Goal: Task Accomplishment & Management: Manage account settings

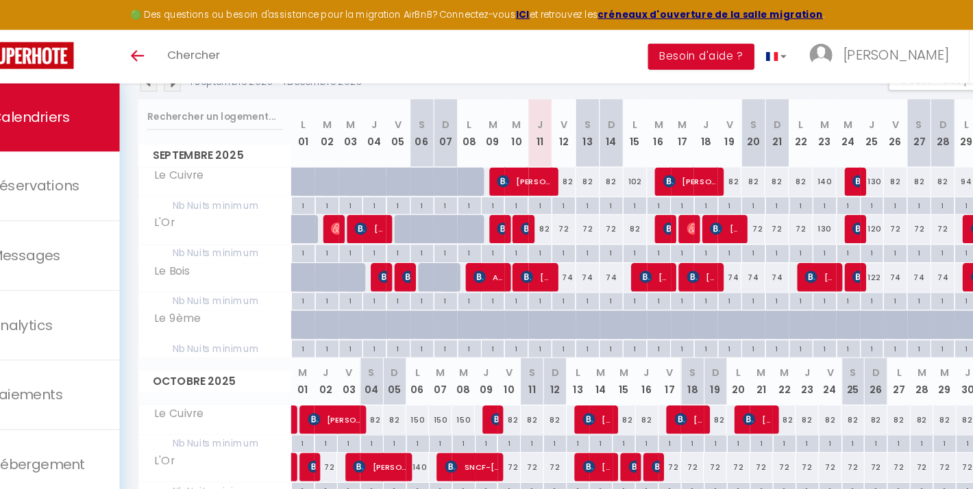
scroll to position [159, 0]
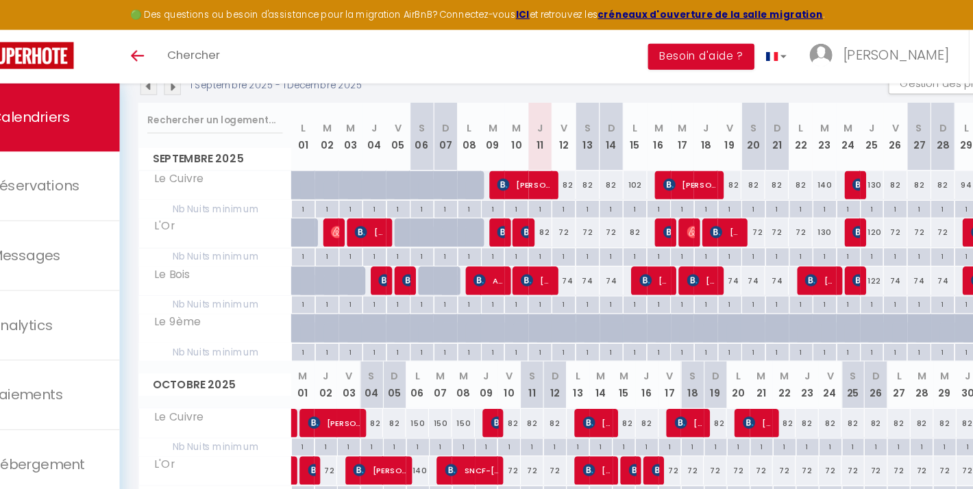
click at [504, 162] on span "[PERSON_NAME]" at bounding box center [528, 165] width 49 height 26
select select "OK"
select select "1"
select select "0"
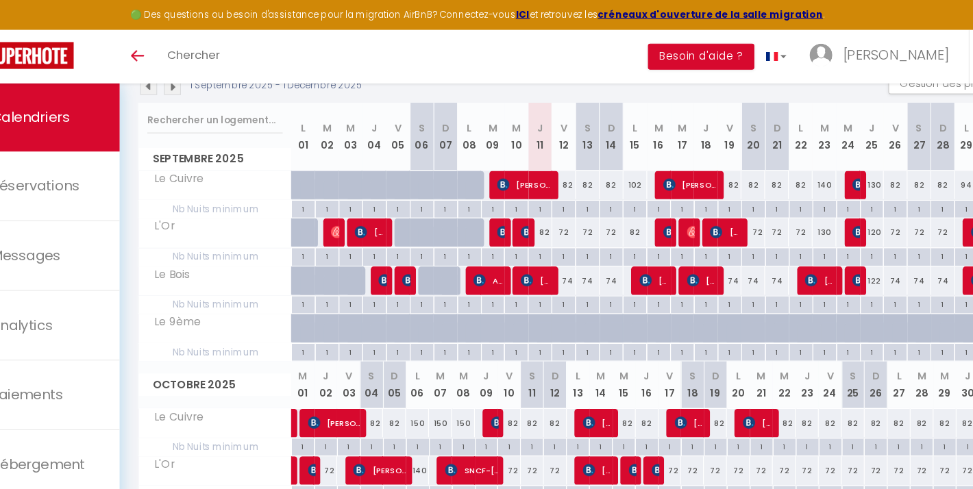
select select "1"
select select
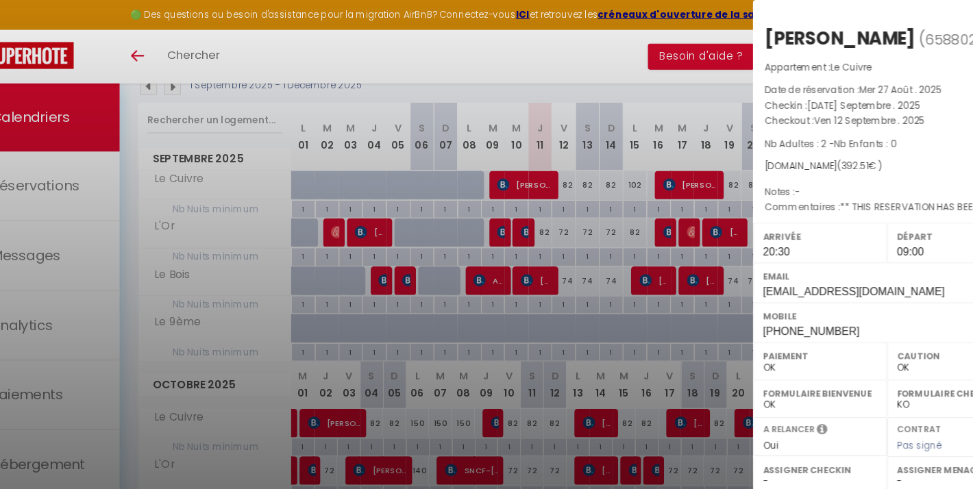
click at [529, 52] on div at bounding box center [486, 244] width 973 height 489
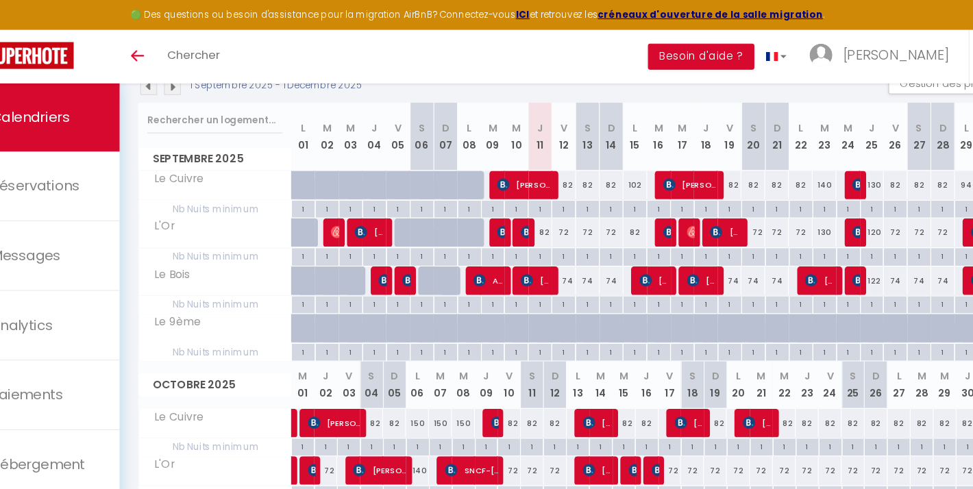
scroll to position [0, 0]
click at [526, 246] on span "[PERSON_NAME]" at bounding box center [540, 251] width 28 height 26
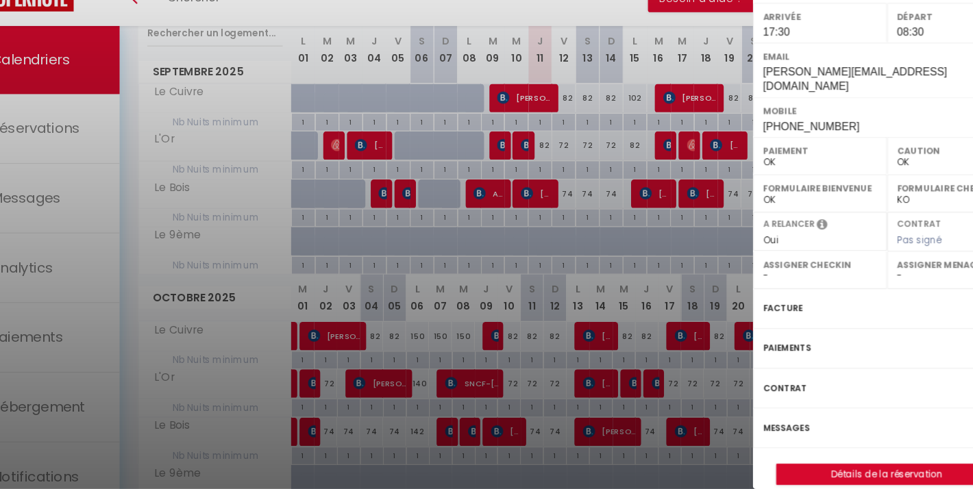
scroll to position [192, 0]
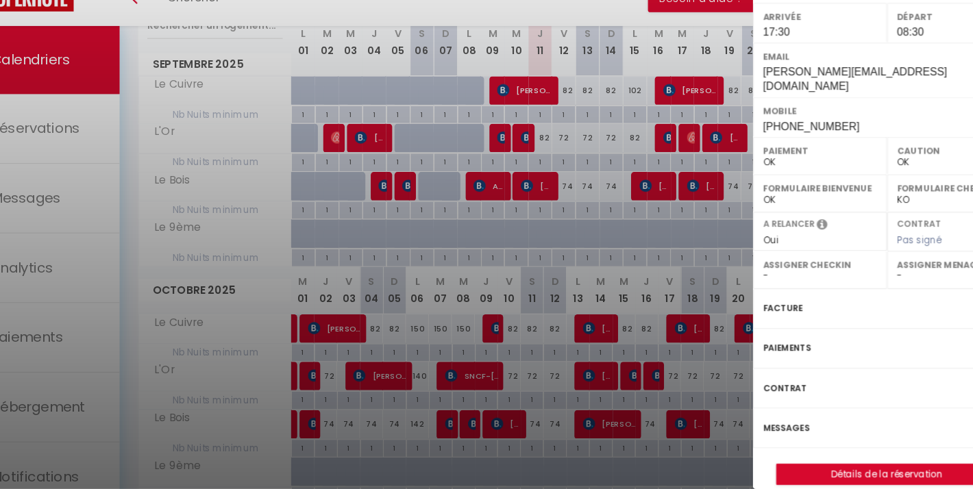
click at [765, 467] on link "Détails de la réservation" at bounding box center [852, 476] width 197 height 18
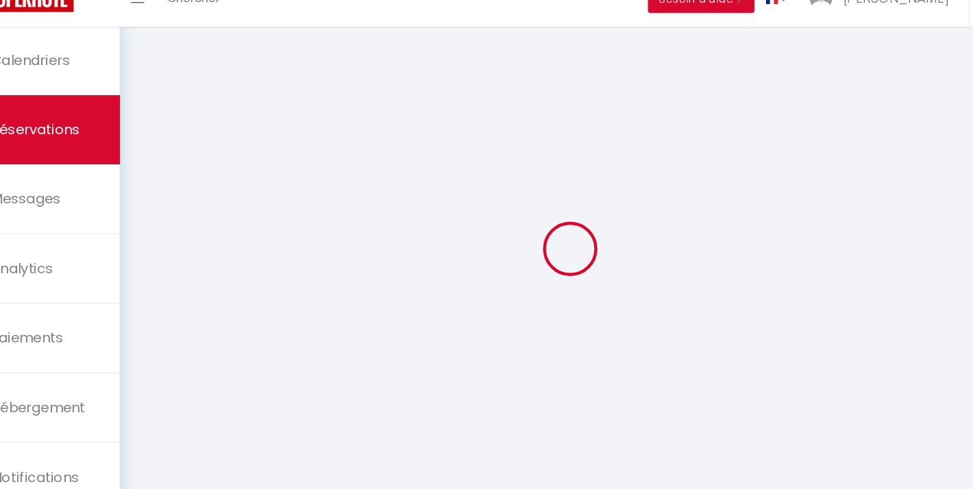
type input "[PERSON_NAME]"
type input "Lissarrague"
type input "[PERSON_NAME][EMAIL_ADDRESS][DOMAIN_NAME]"
type input "[EMAIL_ADDRESS][DOMAIN_NAME]"
type input "[PHONE_NUMBER]"
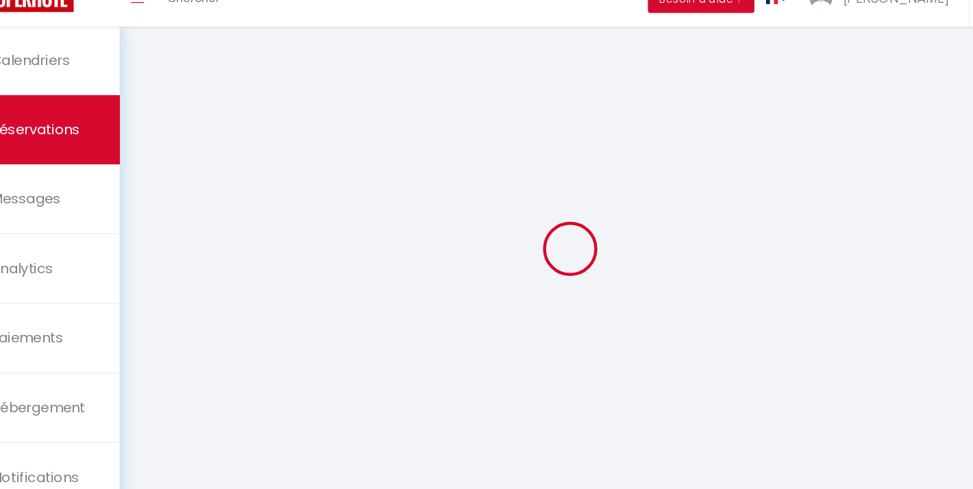
type input "[PHONE_NUMBER]"
type input "Assoc Maewan [STREET_ADDRESS]"
type input "Araches [PERSON_NAME]"
select select "FR"
type input "38"
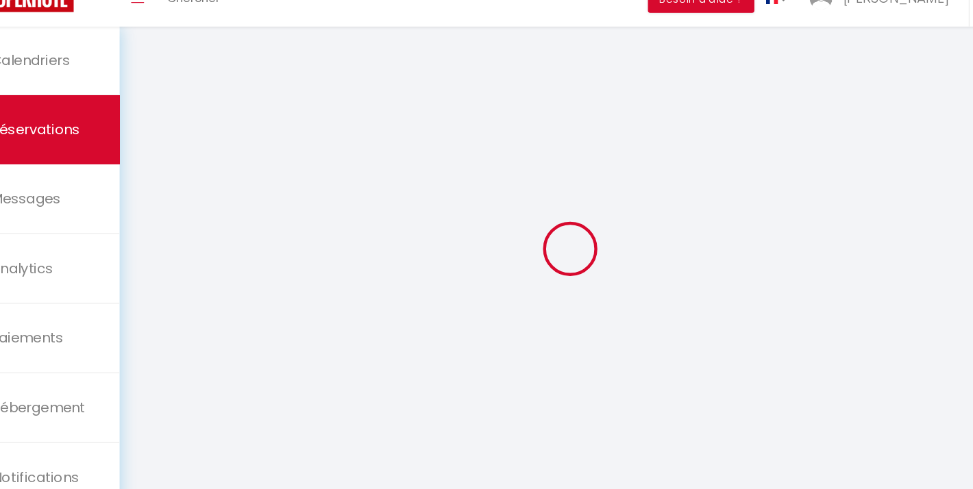
type input "37.86"
type input "3.26"
select select "470"
select select "1"
select select
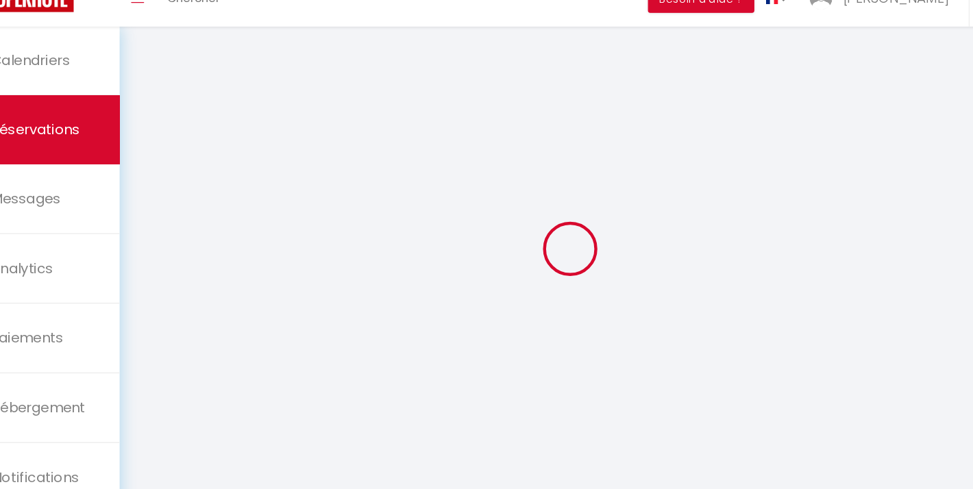
select select
type input "1"
select select "12"
select select "15"
type input "184.68"
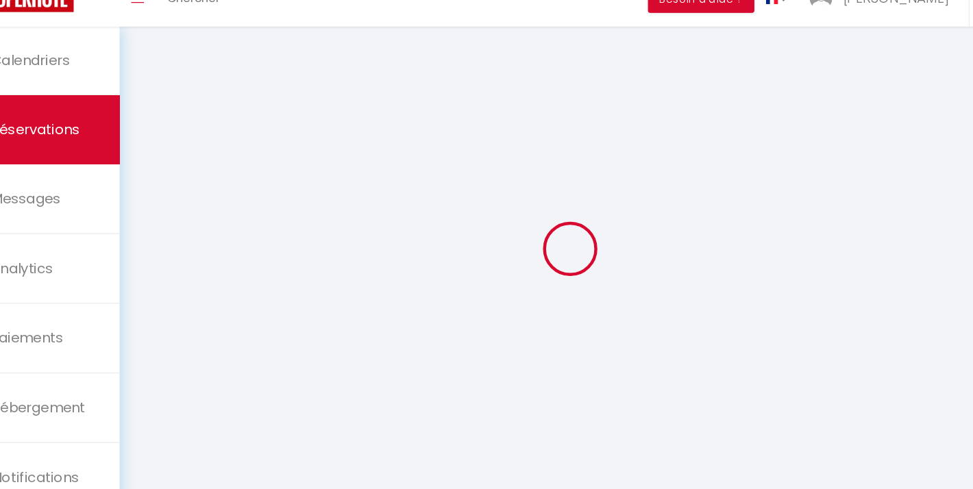
checkbox input "false"
type input "0"
select select "2"
type input "0"
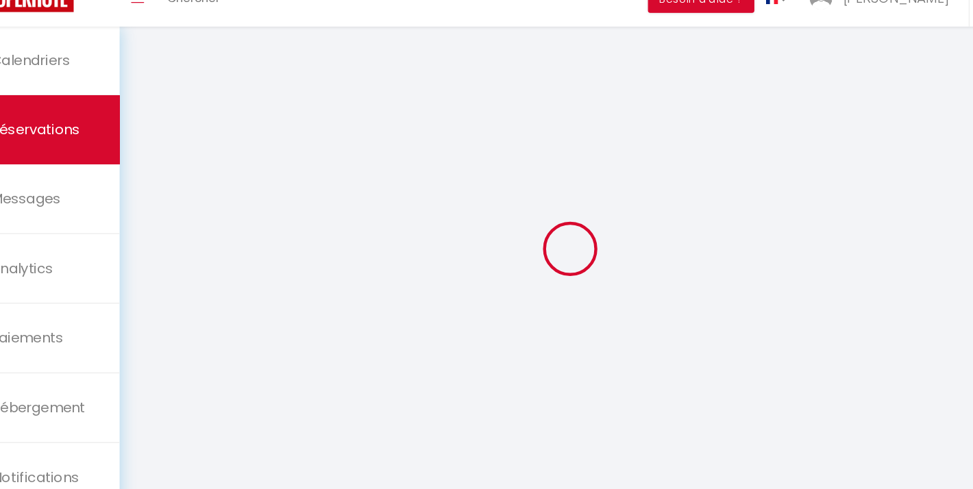
type input "0"
select select
checkbox input "false"
select select
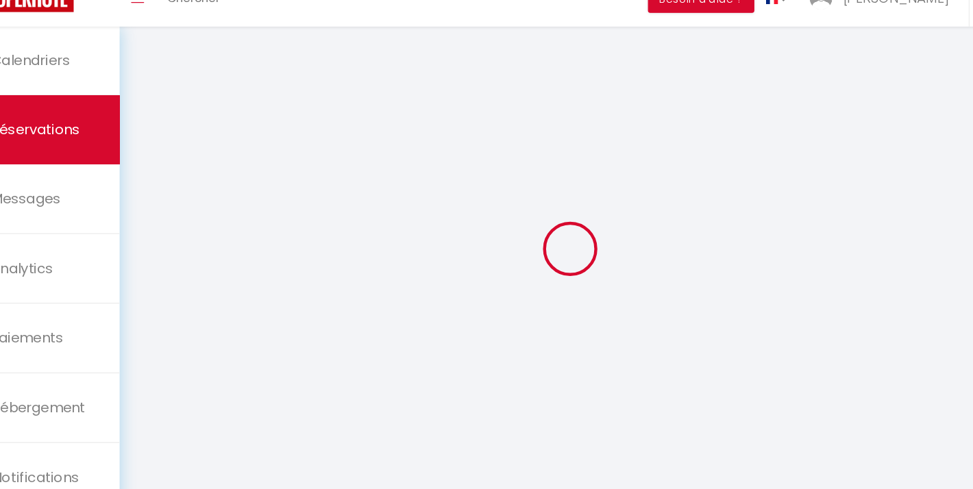
select select
checkbox input "false"
select select
checkbox input "false"
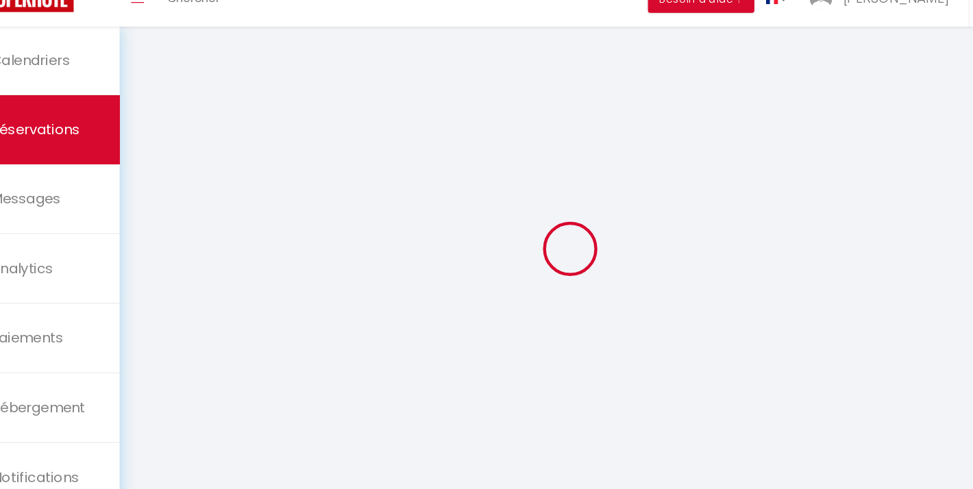
select select
checkbox input "false"
type voyageur0 "** THIS RESERVATION HAS BEEN PRE-PAID ** BOOKING NOTE : Payment charge is EUR 3…"
type input "10.01"
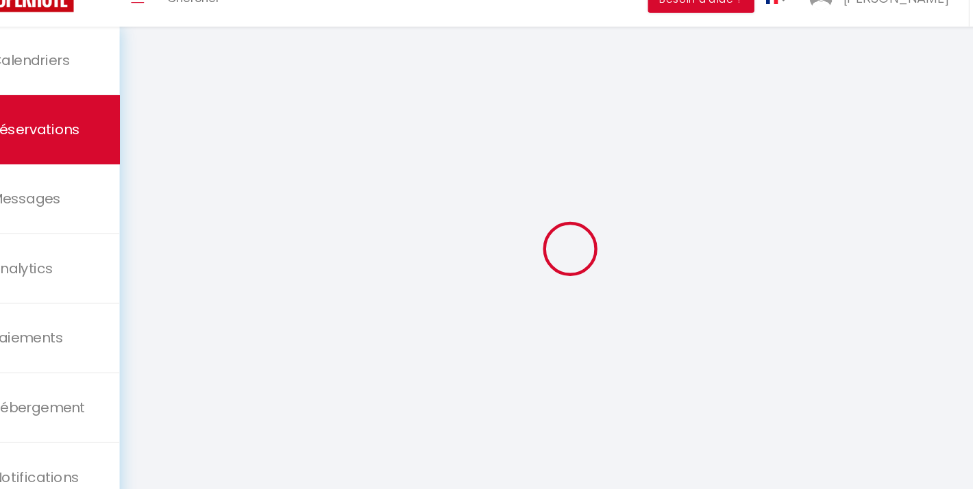
select select
checkbox input "false"
select select "17:30"
select select "08:30"
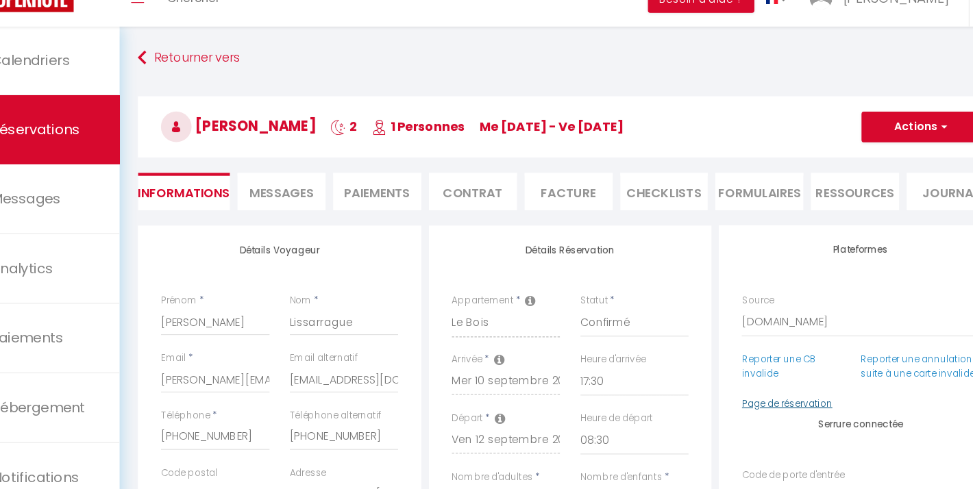
click at [724, 406] on link "Page de réservation" at bounding box center [764, 412] width 81 height 12
click at [45, 136] on link "Réservations" at bounding box center [83, 167] width 167 height 62
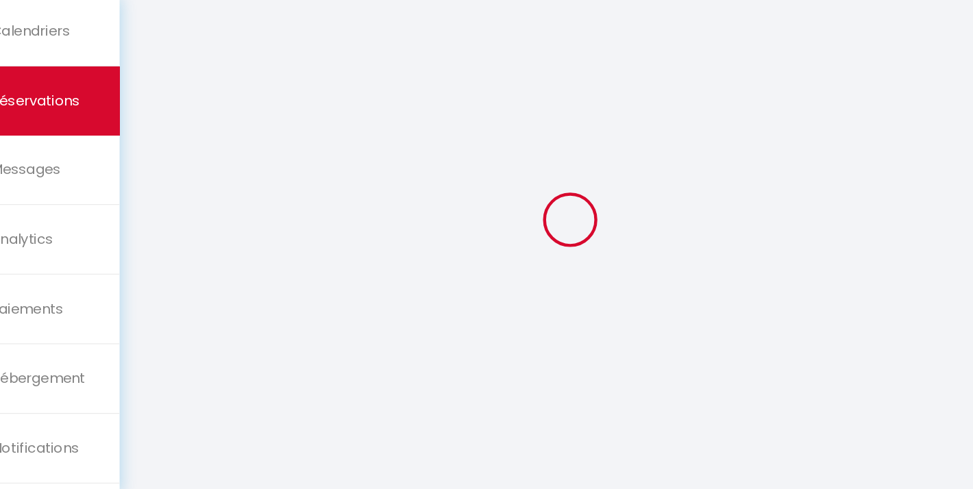
select select "cancelled"
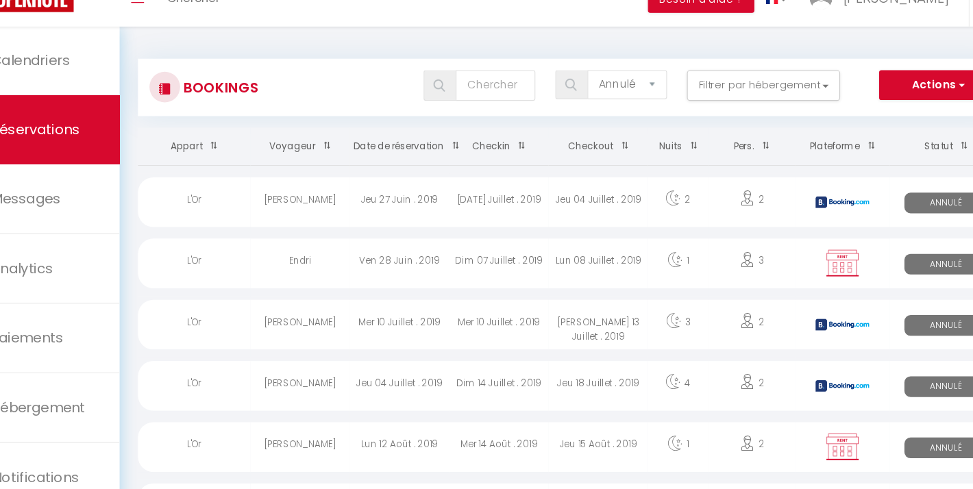
click at [32, 136] on link "Réservations" at bounding box center [83, 167] width 167 height 62
click at [35, 136] on link "Réservations" at bounding box center [83, 167] width 167 height 62
click at [34, 136] on link "Réservations" at bounding box center [83, 167] width 167 height 62
click at [37, 136] on link "Réservations" at bounding box center [83, 167] width 167 height 62
click at [38, 136] on link "Réservations" at bounding box center [83, 167] width 167 height 62
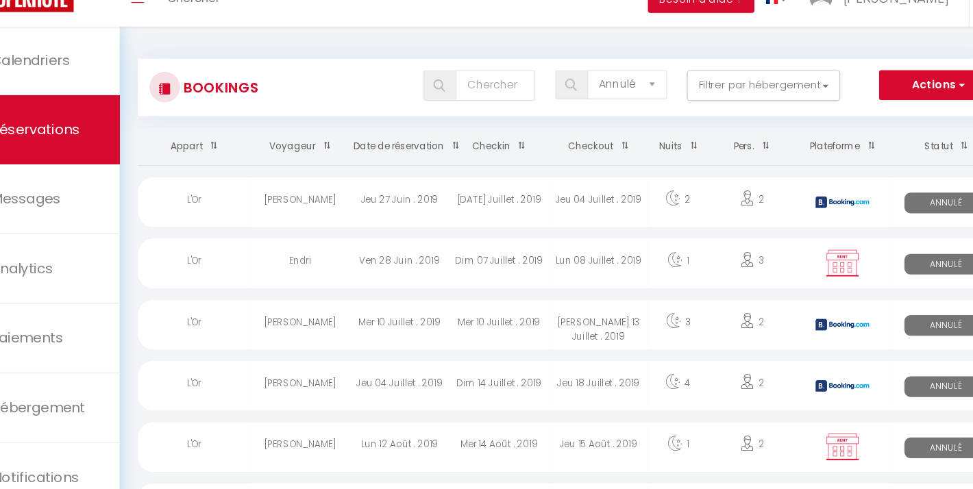
click at [39, 136] on link "Réservations" at bounding box center [83, 167] width 167 height 62
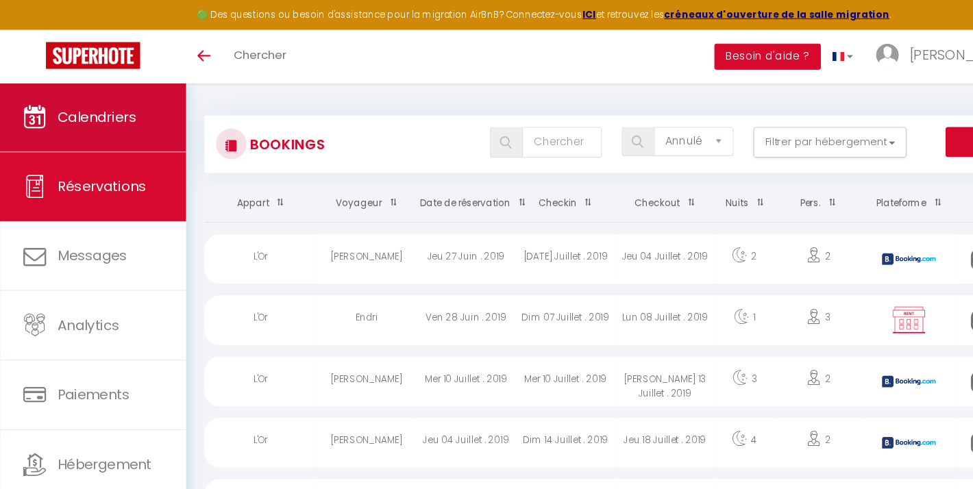
click at [86, 100] on span "Calendriers" at bounding box center [86, 104] width 71 height 17
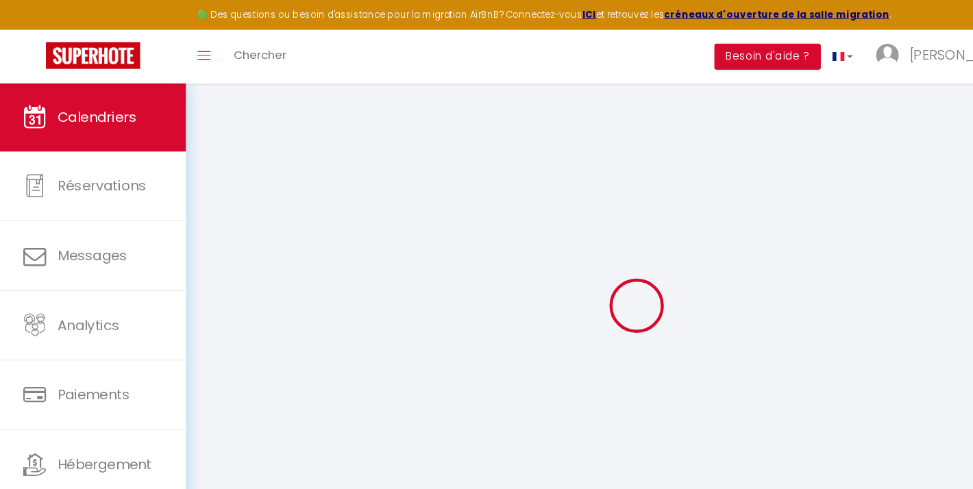
select select
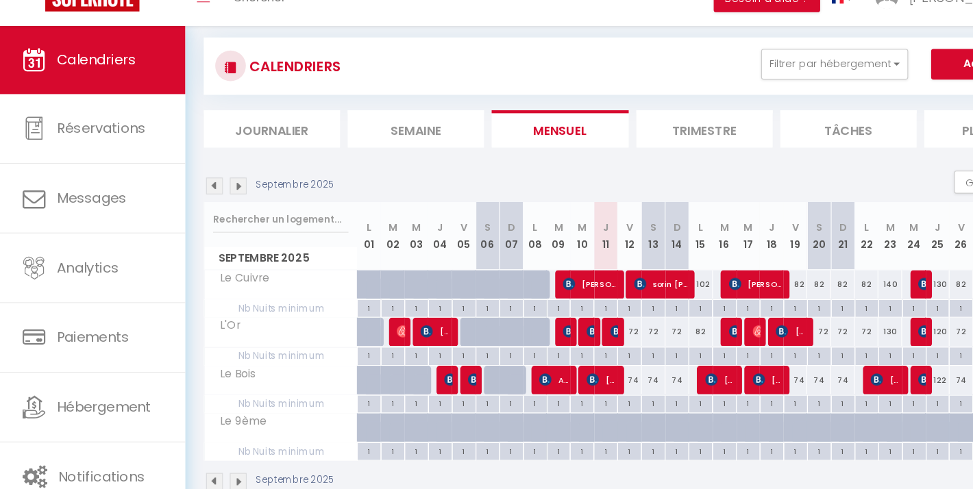
scroll to position [20, 0]
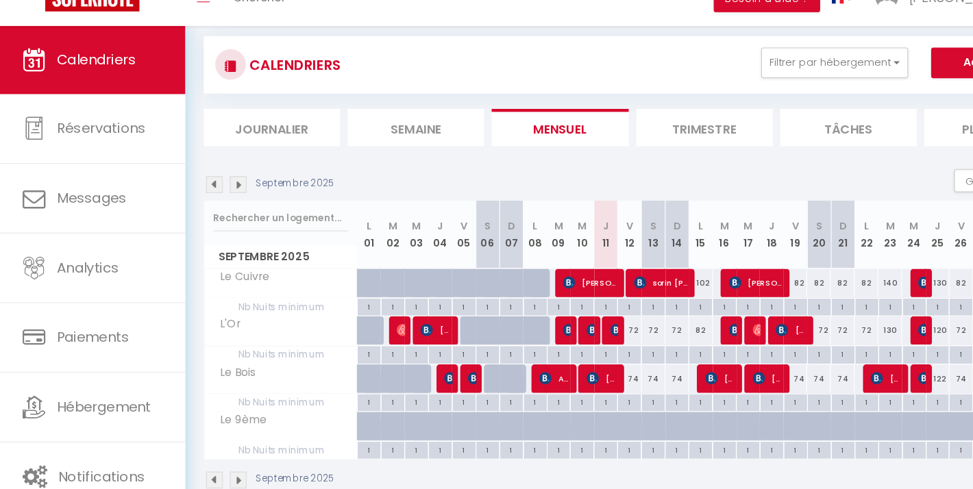
click at [586, 291] on span "sorin marian raut" at bounding box center [592, 304] width 49 height 26
select select "OK"
select select "0"
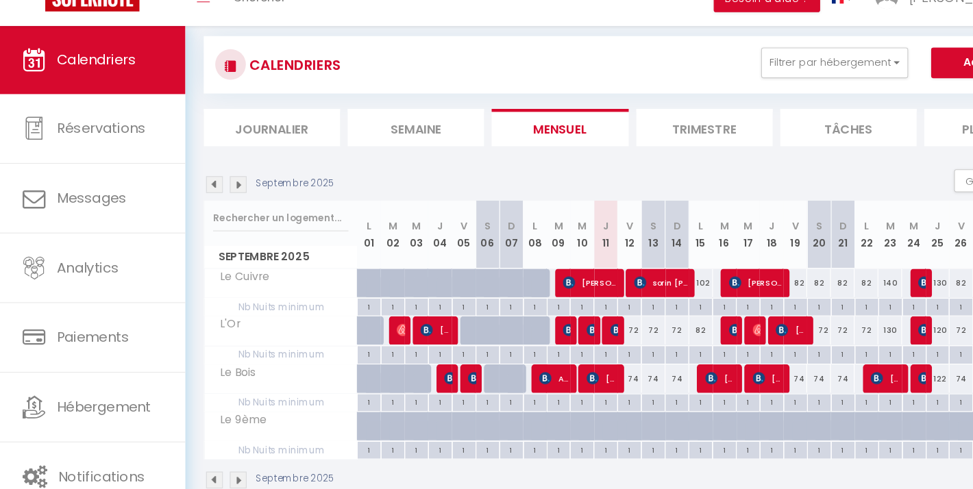
select select "1"
select select
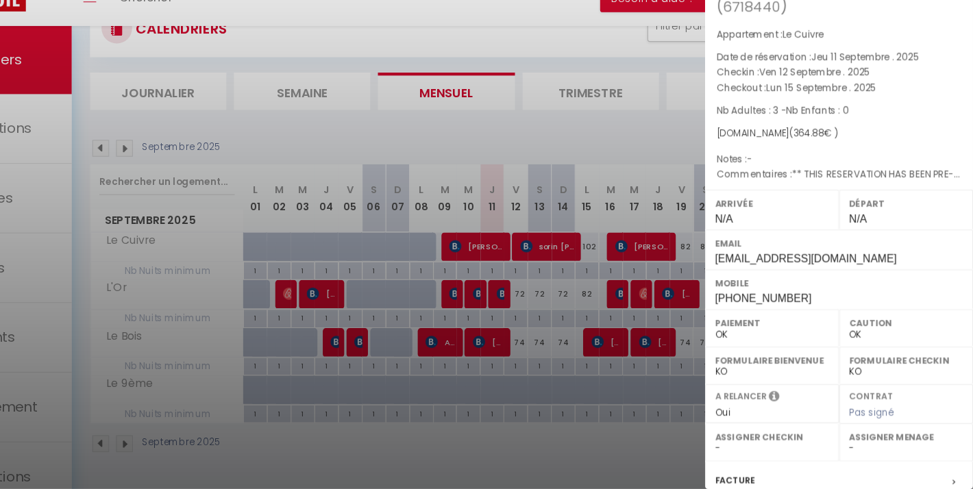
scroll to position [52, 0]
click at [501, 121] on div at bounding box center [486, 244] width 973 height 489
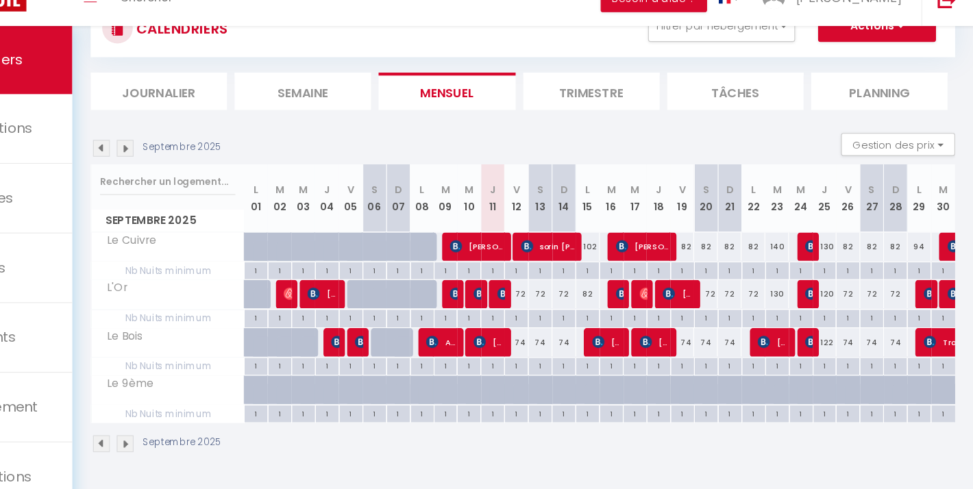
click at [568, 259] on span "sorin marian raut" at bounding box center [592, 272] width 49 height 26
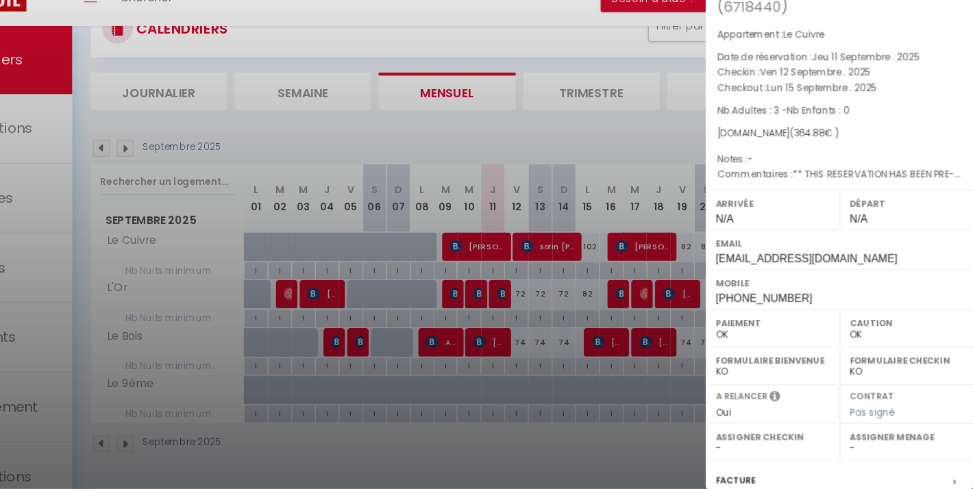
click at [492, 130] on div at bounding box center [486, 244] width 973 height 489
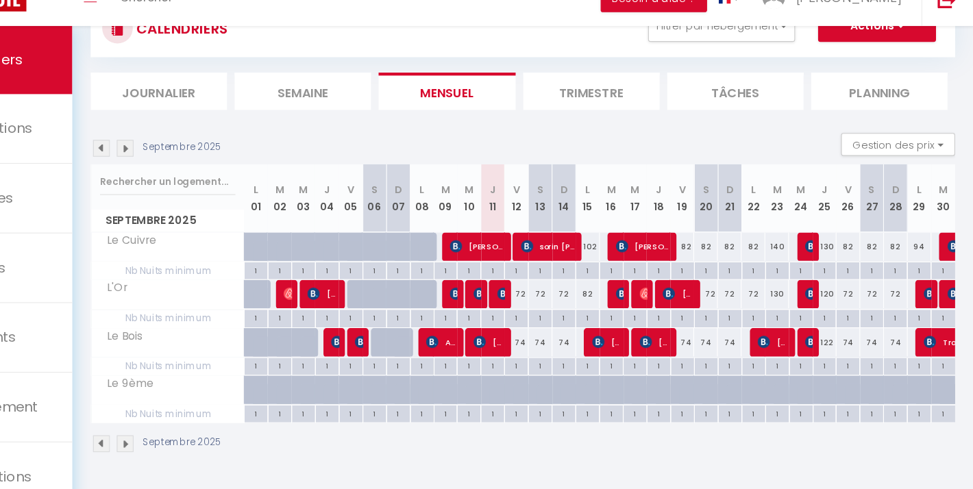
click at [568, 259] on span "sorin marian raut" at bounding box center [592, 272] width 49 height 26
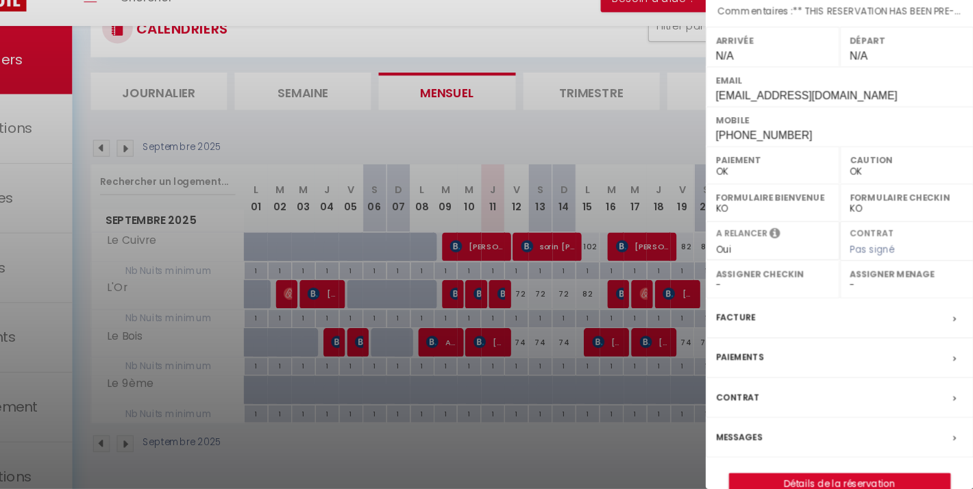
scroll to position [145, 0]
click at [754, 476] on link "Détails de la réservation" at bounding box center [852, 485] width 197 height 18
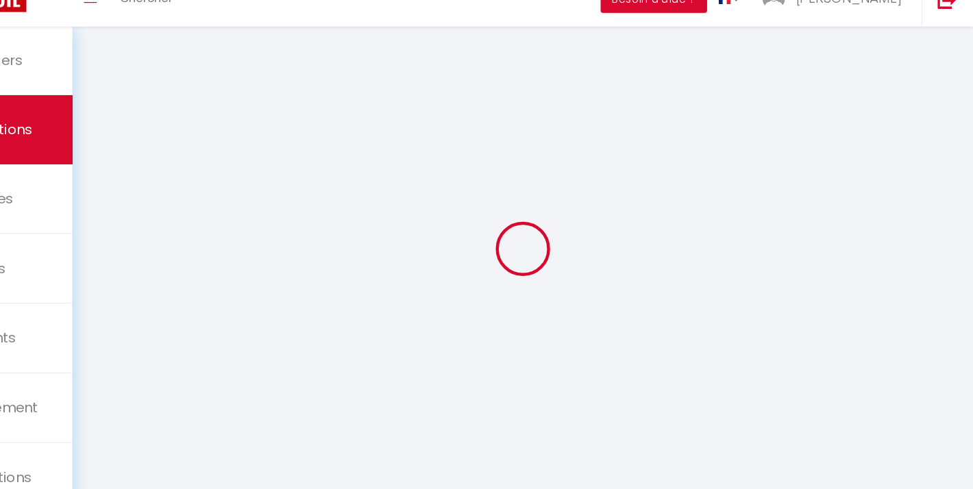
select select
checkbox input "false"
select select
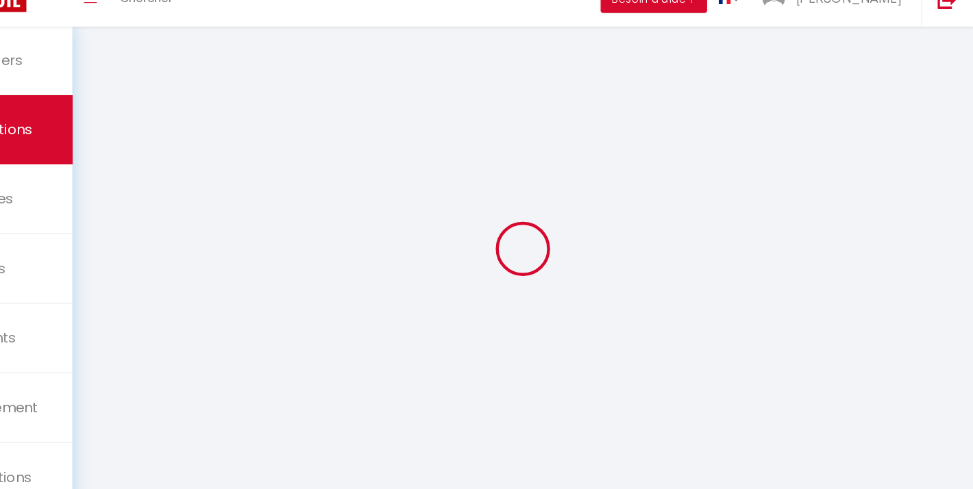
checkbox input "false"
select select
checkbox input "false"
type voyageur0 "** THIS RESERVATION HAS BEEN PRE-PAID ** BOOKING NOTE : Payment charge is EUR 5…"
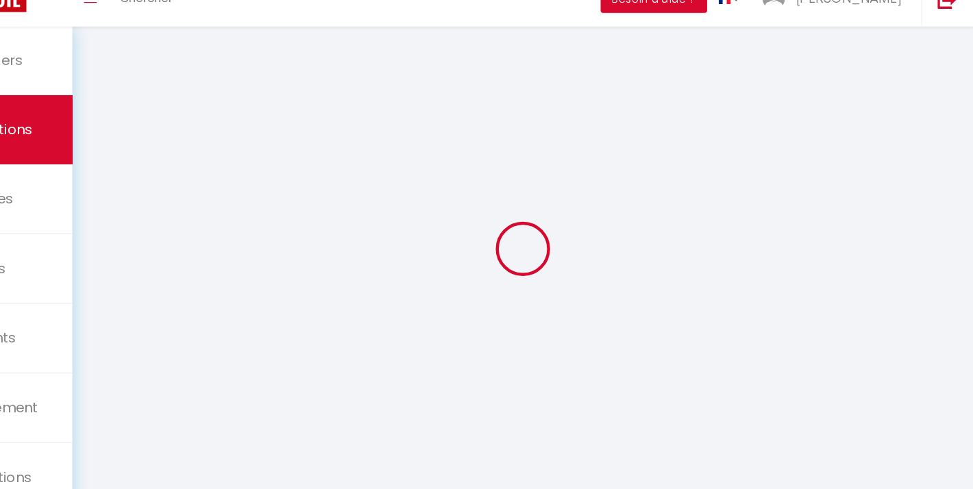
type input "17.04"
select select
checkbox input "false"
select select
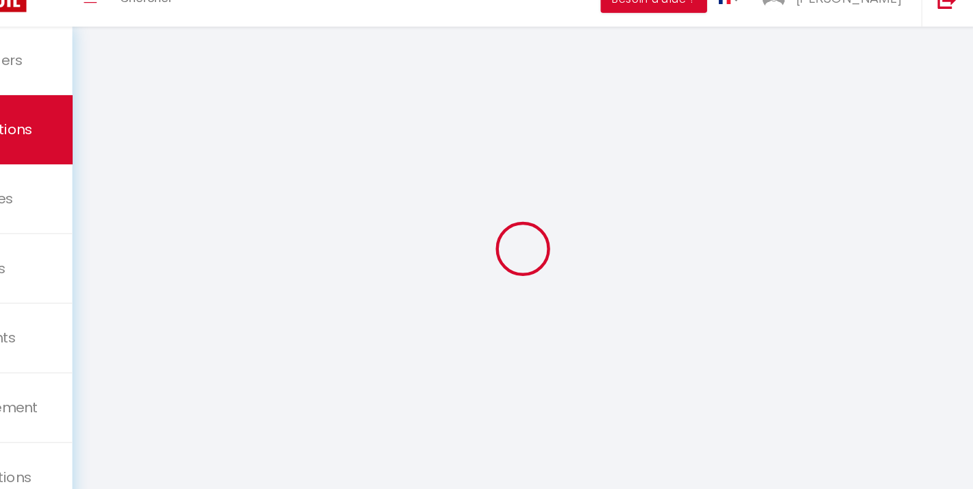
select select
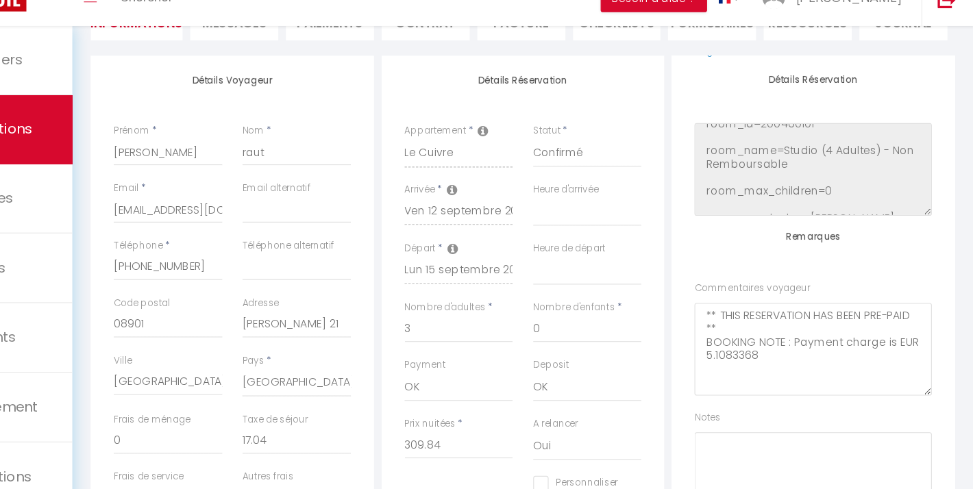
scroll to position [162, 0]
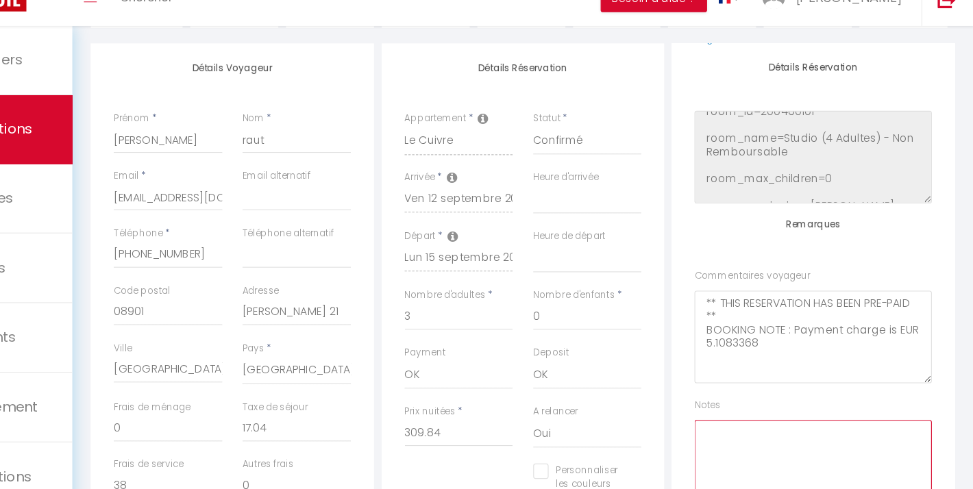
click at [724, 428] on textarea at bounding box center [830, 469] width 212 height 83
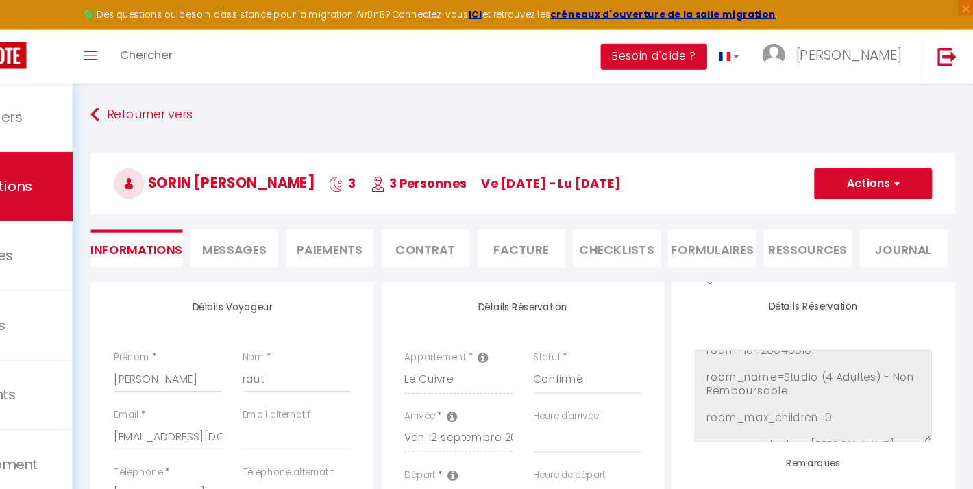
scroll to position [0, 0]
type textarea "ATTENTION 3 personnes, ne pas oublier le linge."
click at [898, 160] on span "button" at bounding box center [902, 164] width 8 height 12
click at [815, 195] on link "Enregistrer" at bounding box center [869, 195] width 108 height 18
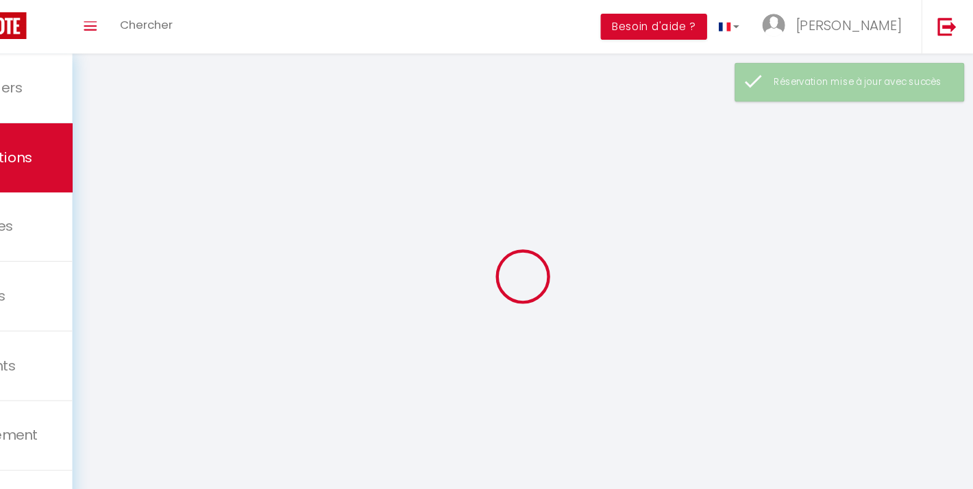
select select "cancelled"
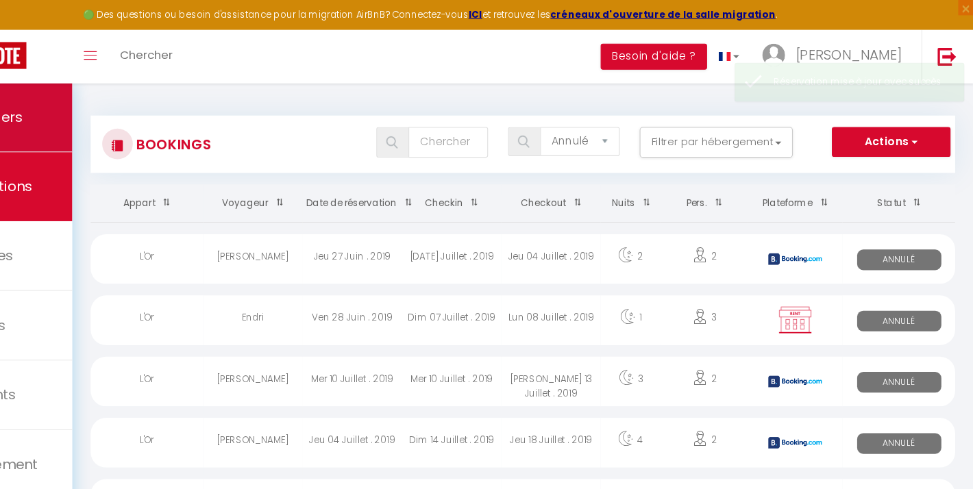
click at [23, 99] on link "Calendriers" at bounding box center [83, 105] width 167 height 62
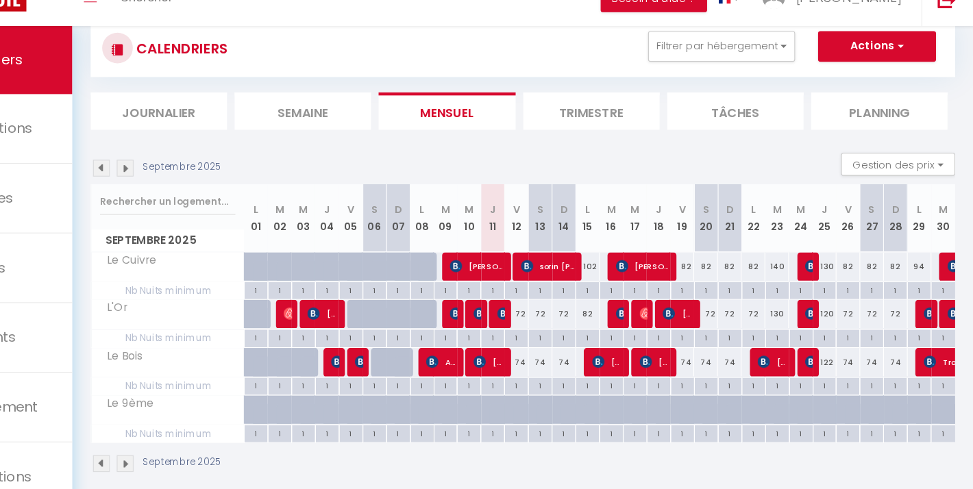
scroll to position [45, 0]
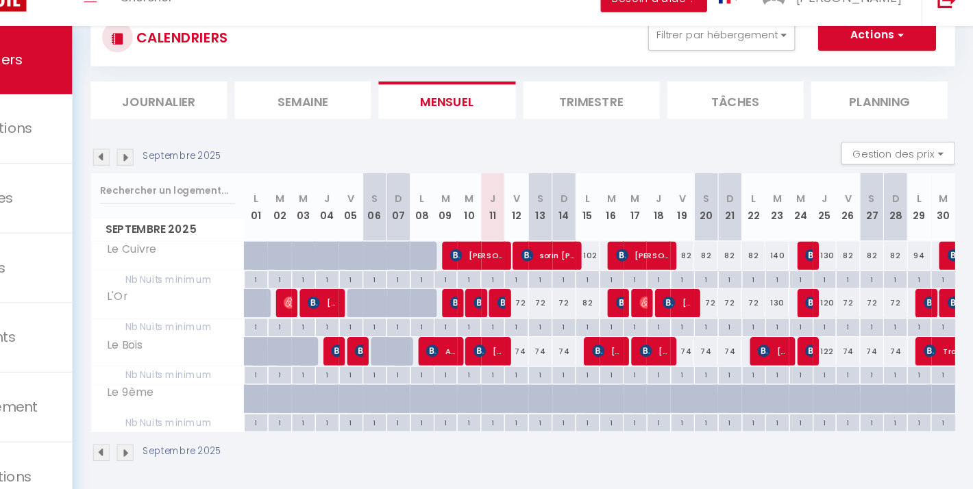
click at [547, 317] on img at bounding box center [552, 322] width 11 height 11
select select "OK"
select select "0"
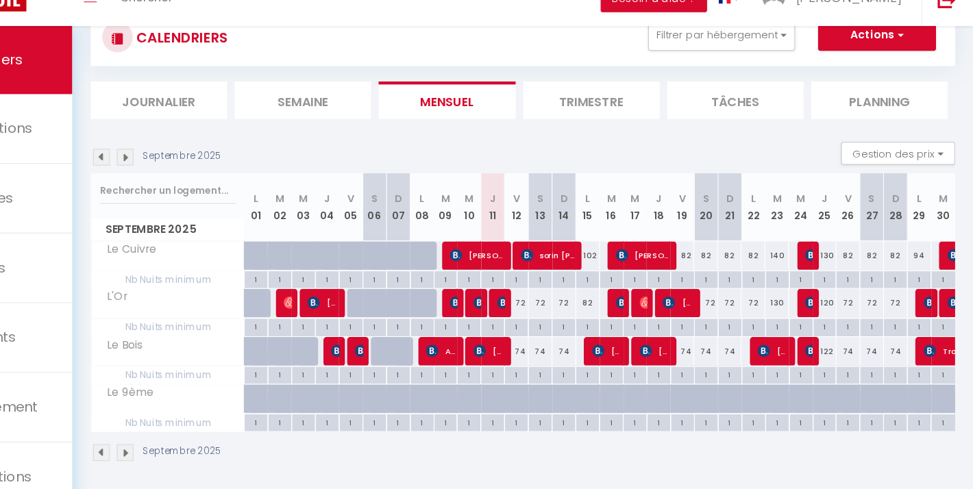
select select "1"
select select
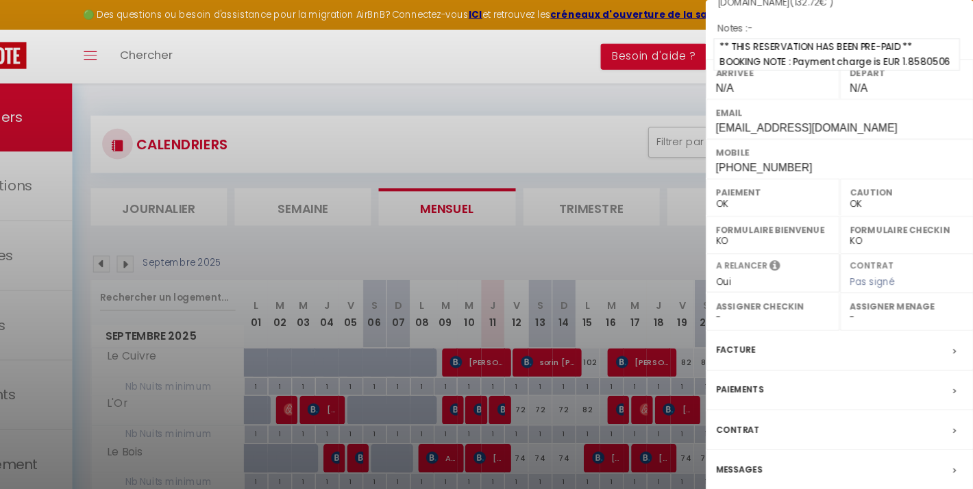
scroll to position [145, 0]
click at [495, 221] on div at bounding box center [486, 244] width 973 height 489
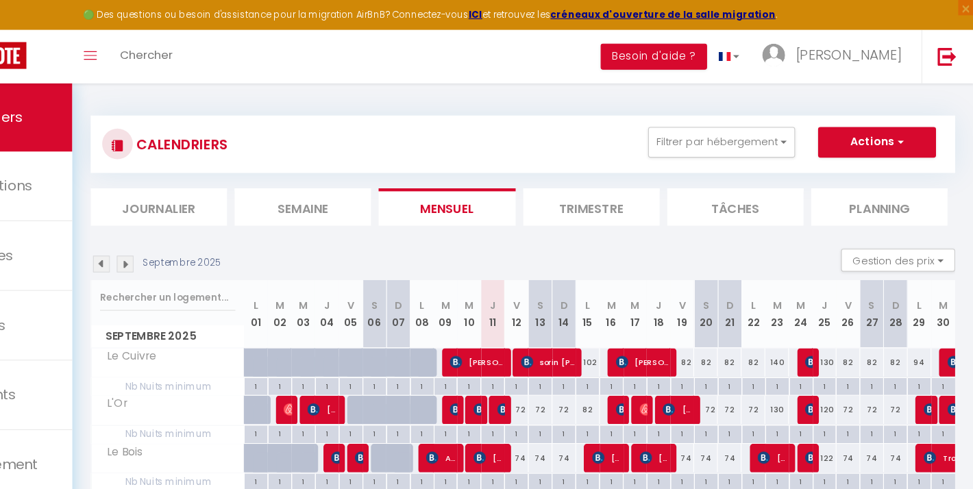
click at [526, 365] on img at bounding box center [531, 366] width 11 height 11
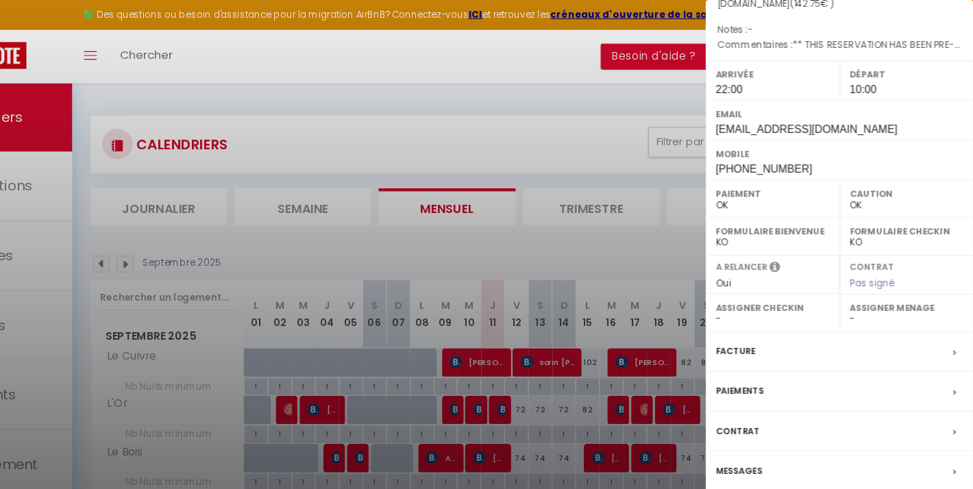
click at [441, 408] on div at bounding box center [486, 244] width 973 height 489
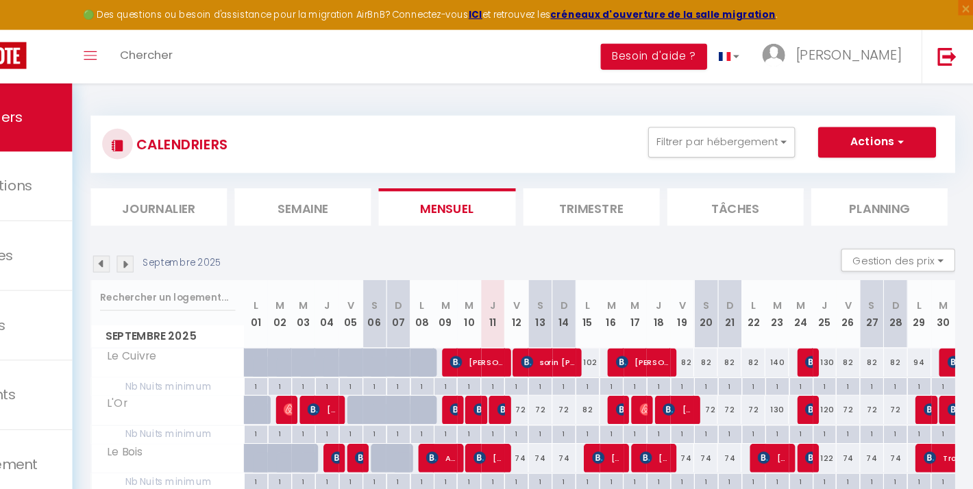
click at [547, 363] on img at bounding box center [552, 366] width 11 height 11
select select "0"
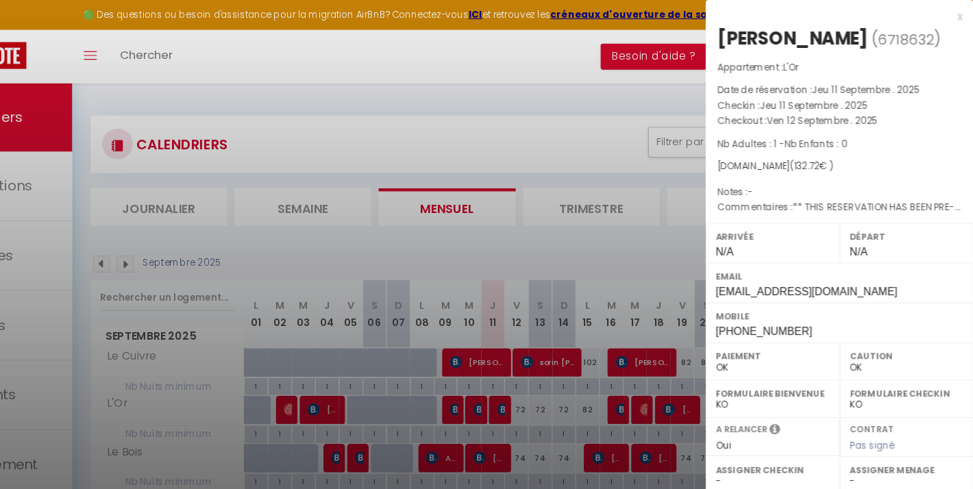
scroll to position [0, 0]
click at [432, 325] on div at bounding box center [486, 244] width 973 height 489
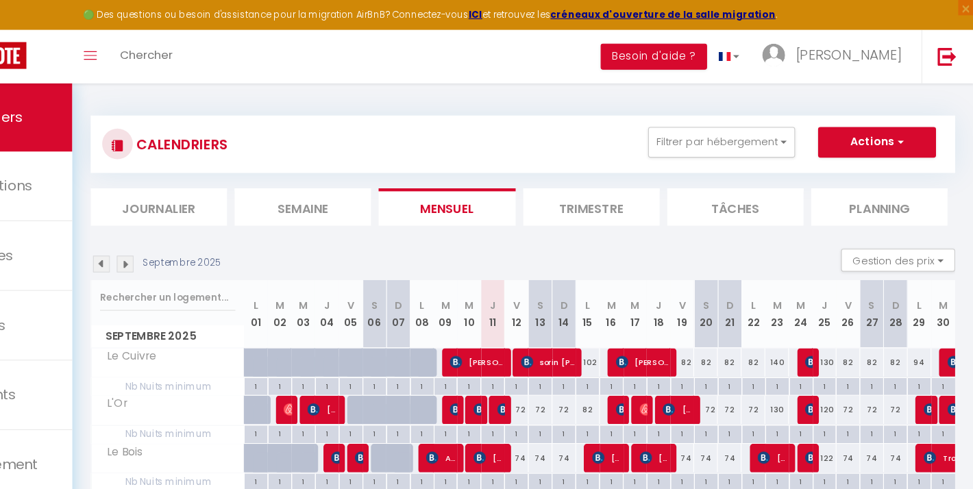
click at [504, 325] on span "[PERSON_NAME]" at bounding box center [528, 324] width 49 height 26
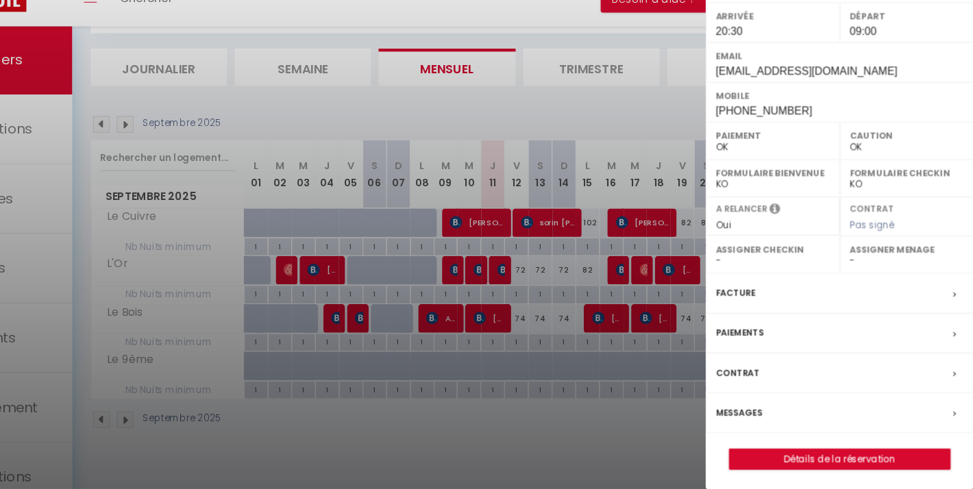
scroll to position [145, 0]
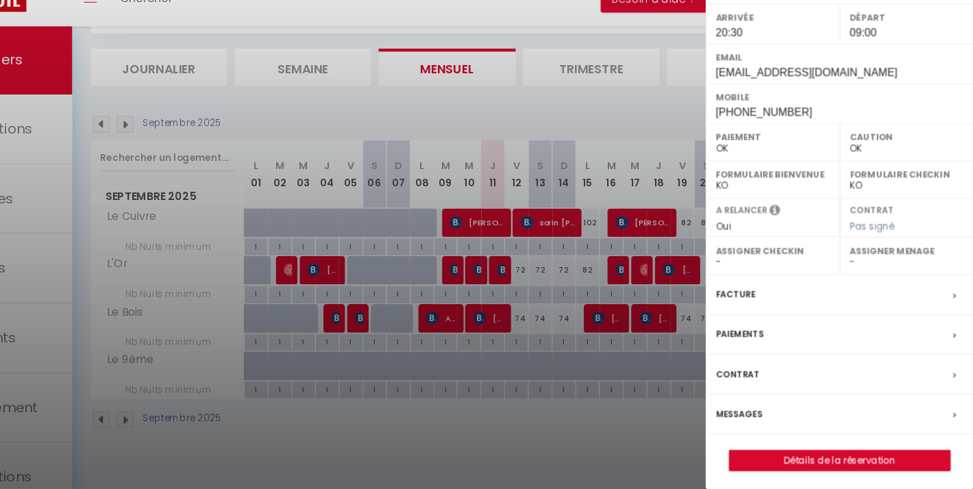
click at [742, 415] on label "Messages" at bounding box center [763, 422] width 42 height 14
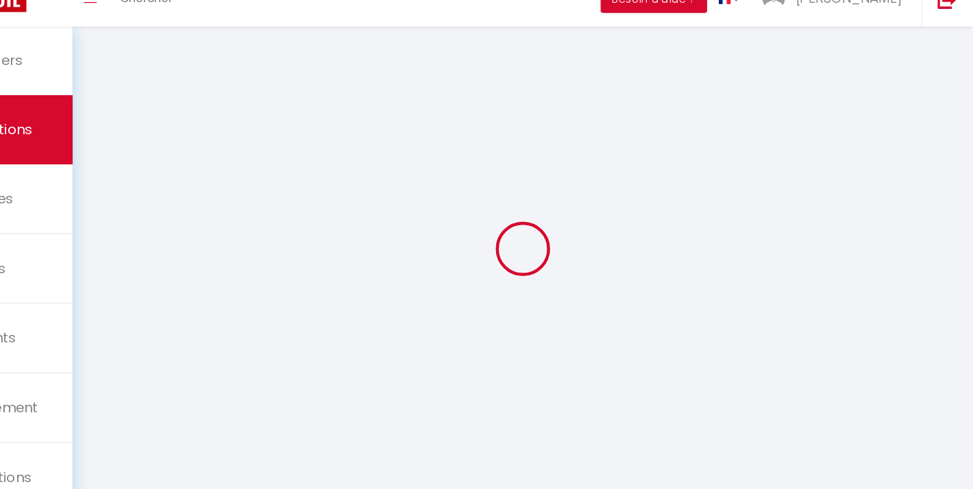
select select
checkbox input "false"
type voyageur0 "** THIS RESERVATION HAS BEEN PRE-PAID ** BOOKING NOTE : Payment charge is EUR 5…"
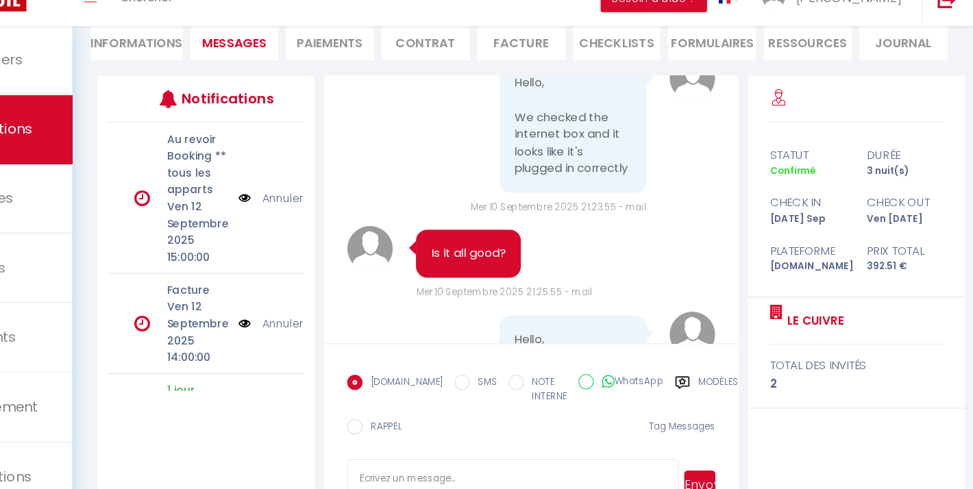
scroll to position [135, 0]
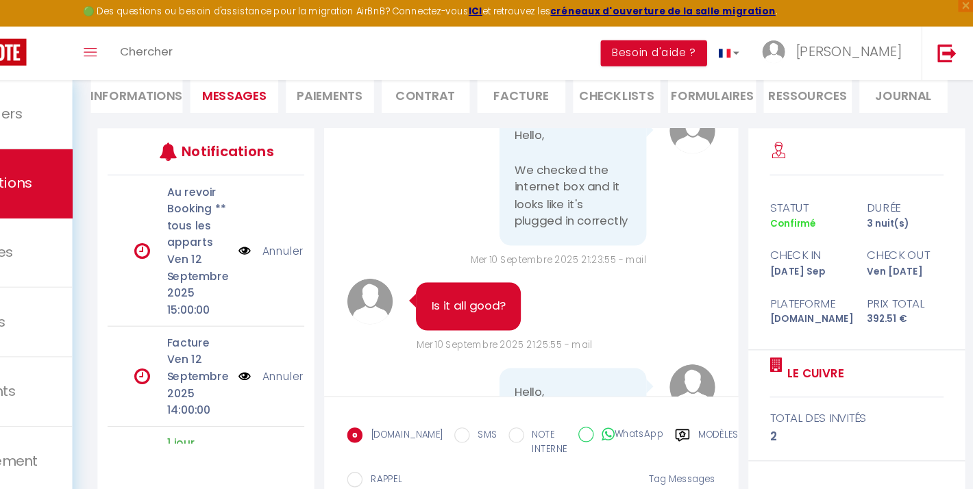
drag, startPoint x: 461, startPoint y: 118, endPoint x: 510, endPoint y: 277, distance: 166.3
click at [563, 346] on pre "Hello, Sadly we still have the message that the internet box has no connection.…" at bounding box center [615, 438] width 104 height 185
drag, startPoint x: 500, startPoint y: 286, endPoint x: 447, endPoint y: 143, distance: 152.4
click at [549, 332] on div "Hello, Sadly we still have the message that the internet box has no connection.…" at bounding box center [615, 438] width 132 height 212
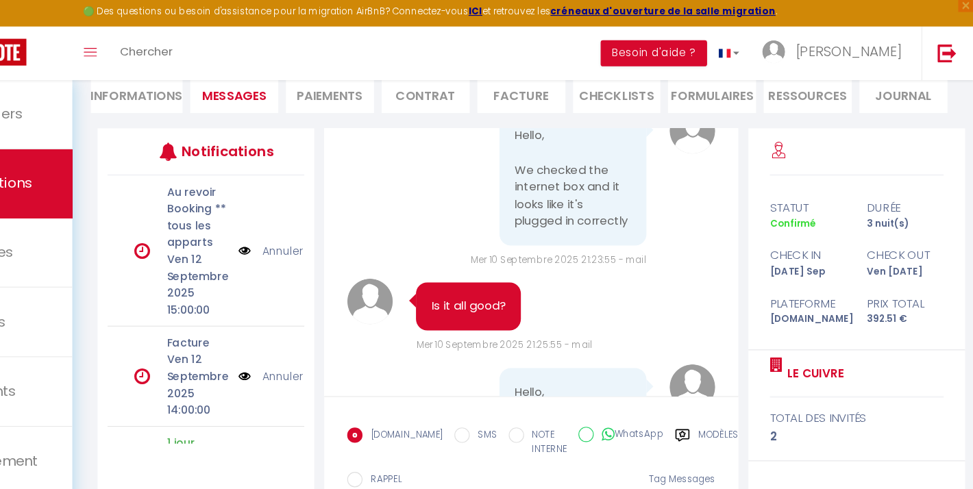
click at [563, 346] on pre "Hello, Sadly we still have the message that the internet box has no connection.…" at bounding box center [615, 438] width 104 height 185
copy pre "Sadly we still have the message that the internet box has no connection. It's n…"
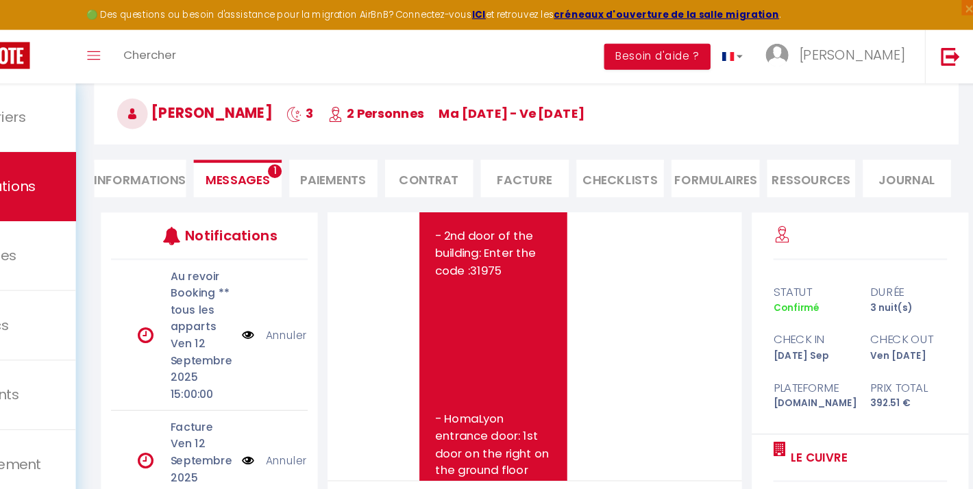
scroll to position [5030, 0]
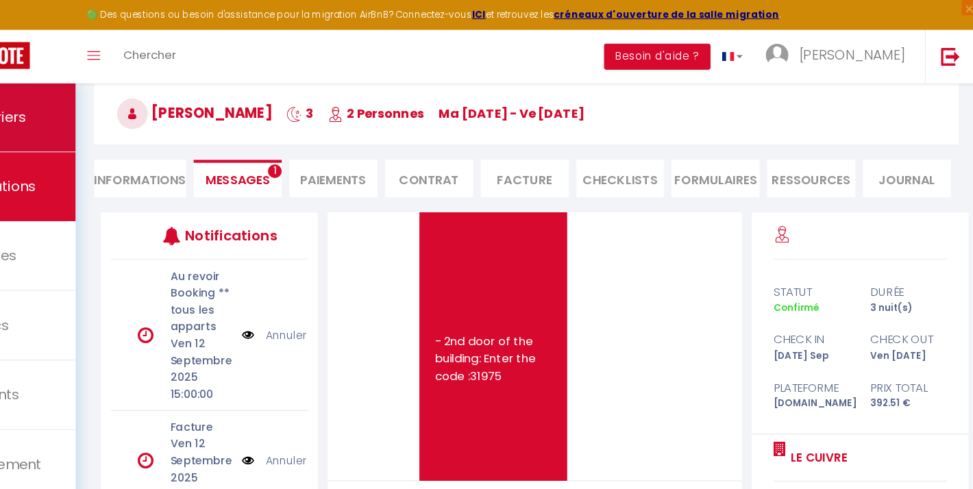
click at [51, 104] on span "Calendriers" at bounding box center [86, 104] width 71 height 17
